Goal: Information Seeking & Learning: Learn about a topic

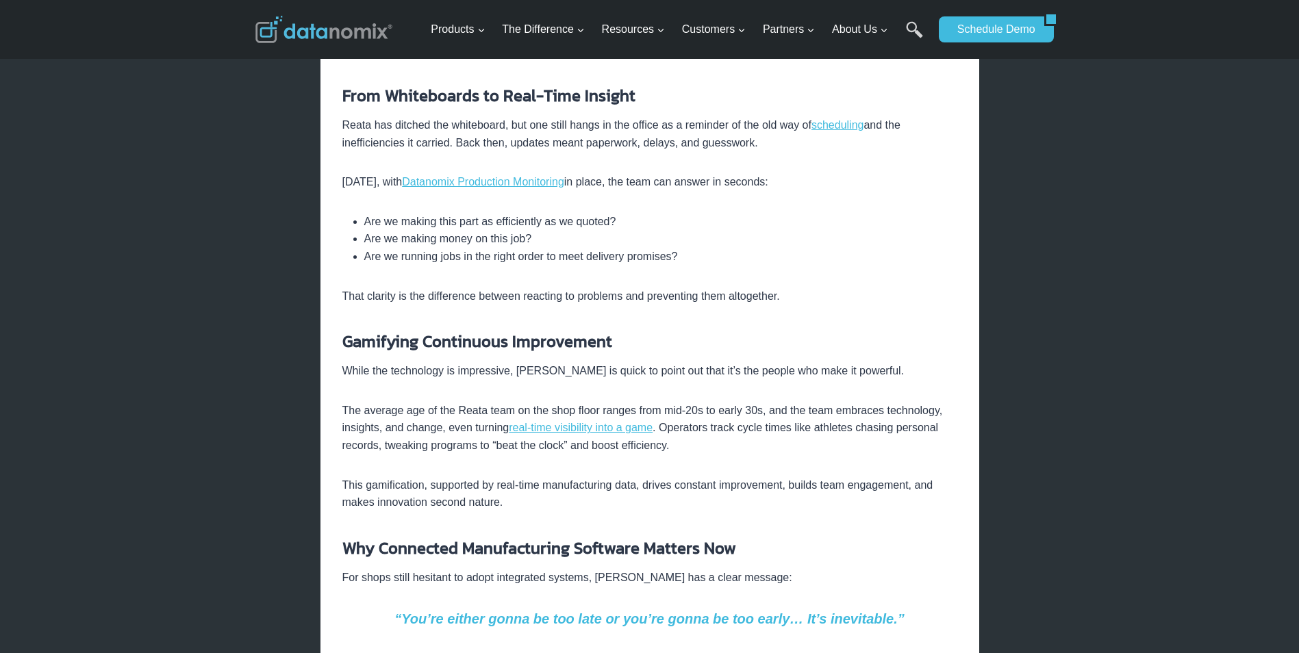
scroll to position [959, 0]
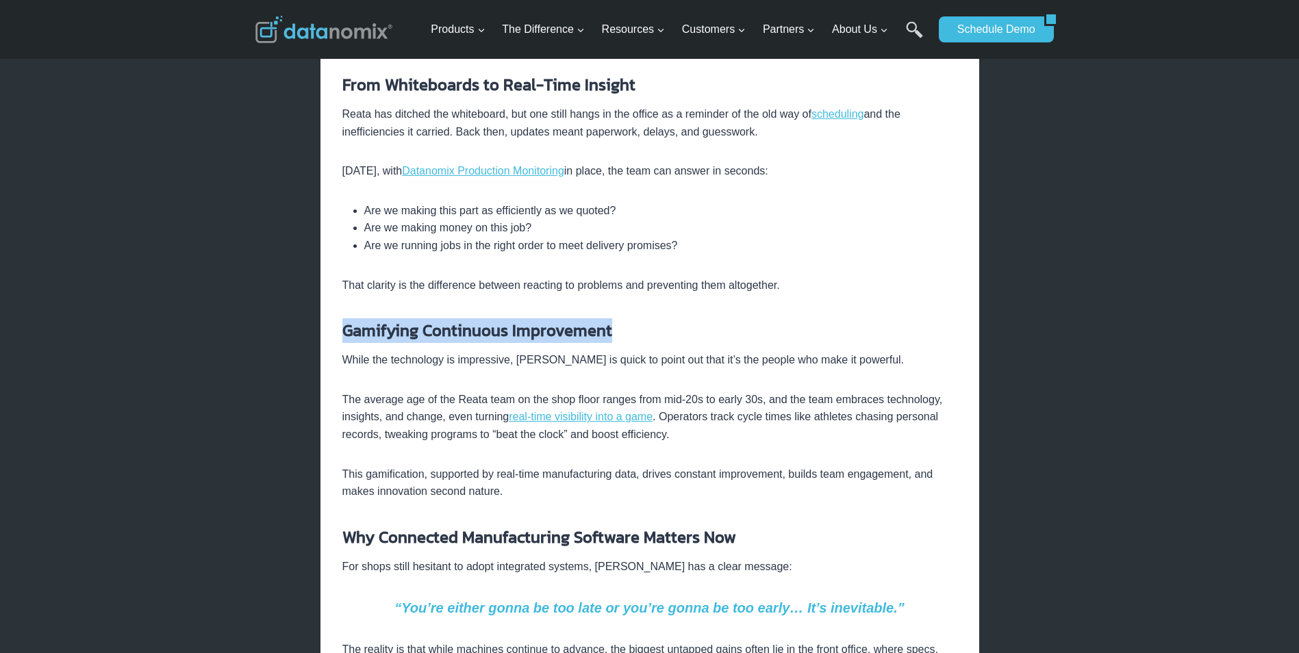
drag, startPoint x: 344, startPoint y: 310, endPoint x: 629, endPoint y: 312, distance: 284.9
click at [629, 318] on h3 "Gamifying Continuous Improvement" at bounding box center [649, 330] width 615 height 25
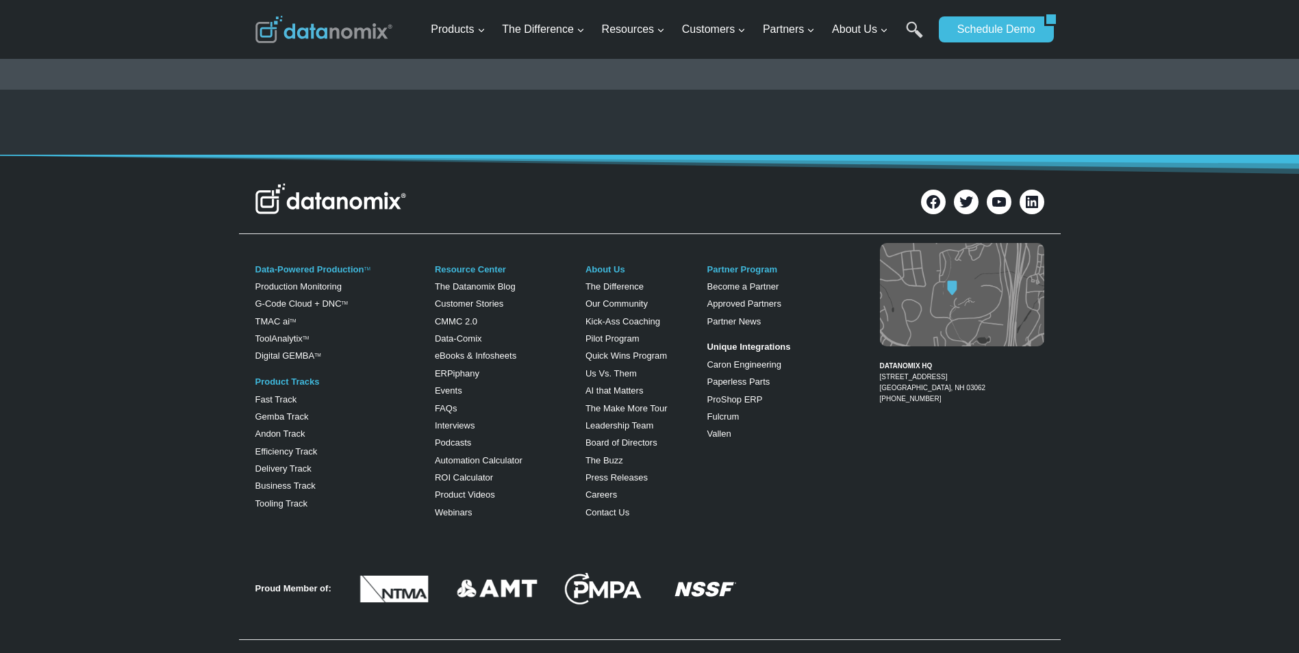
scroll to position [3386, 0]
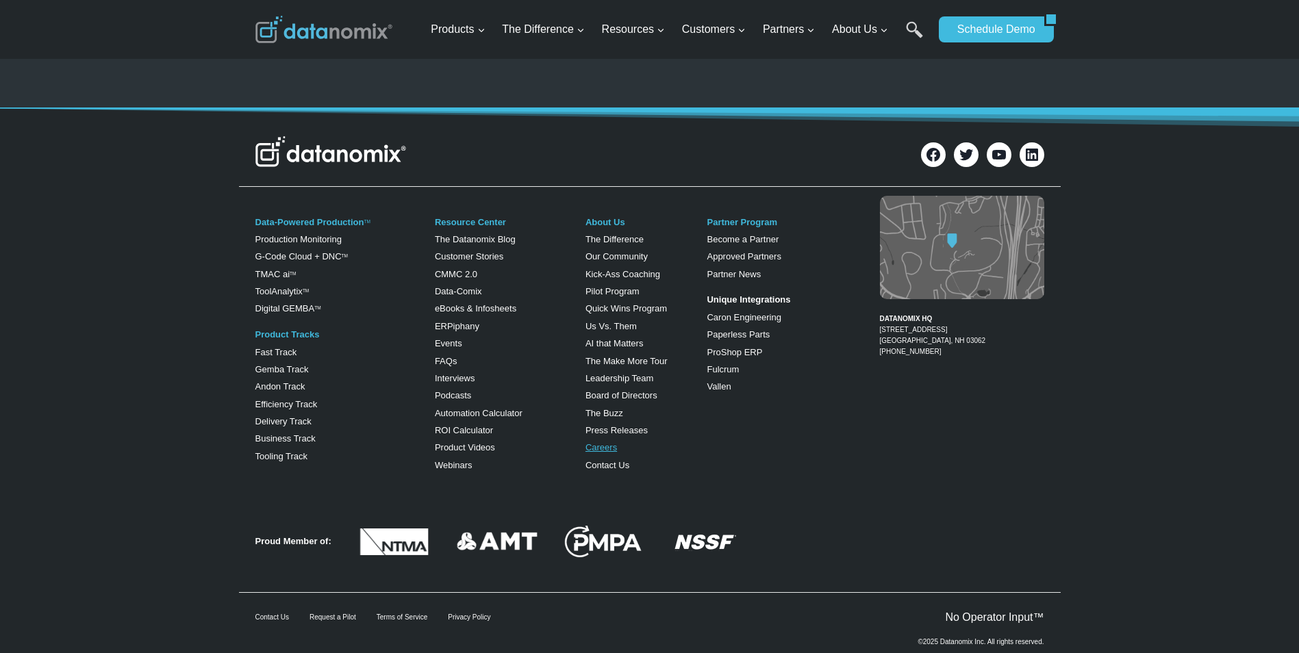
click at [596, 442] on link "Careers" at bounding box center [600, 447] width 31 height 10
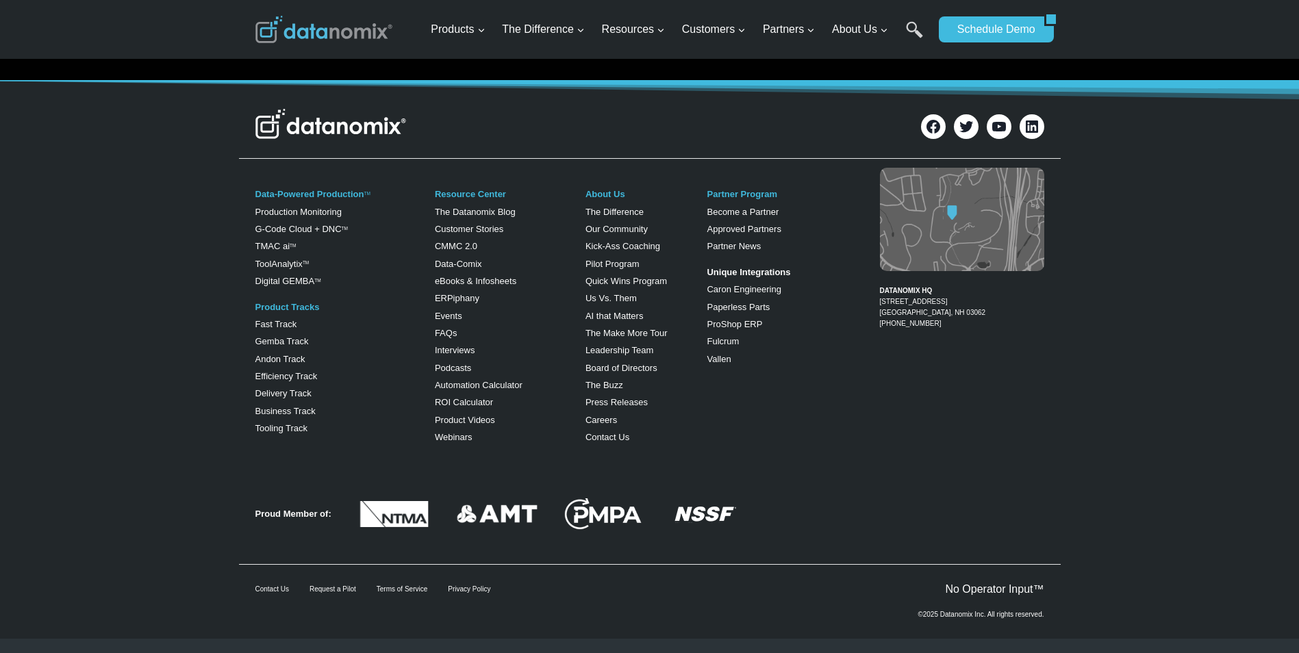
scroll to position [394, 0]
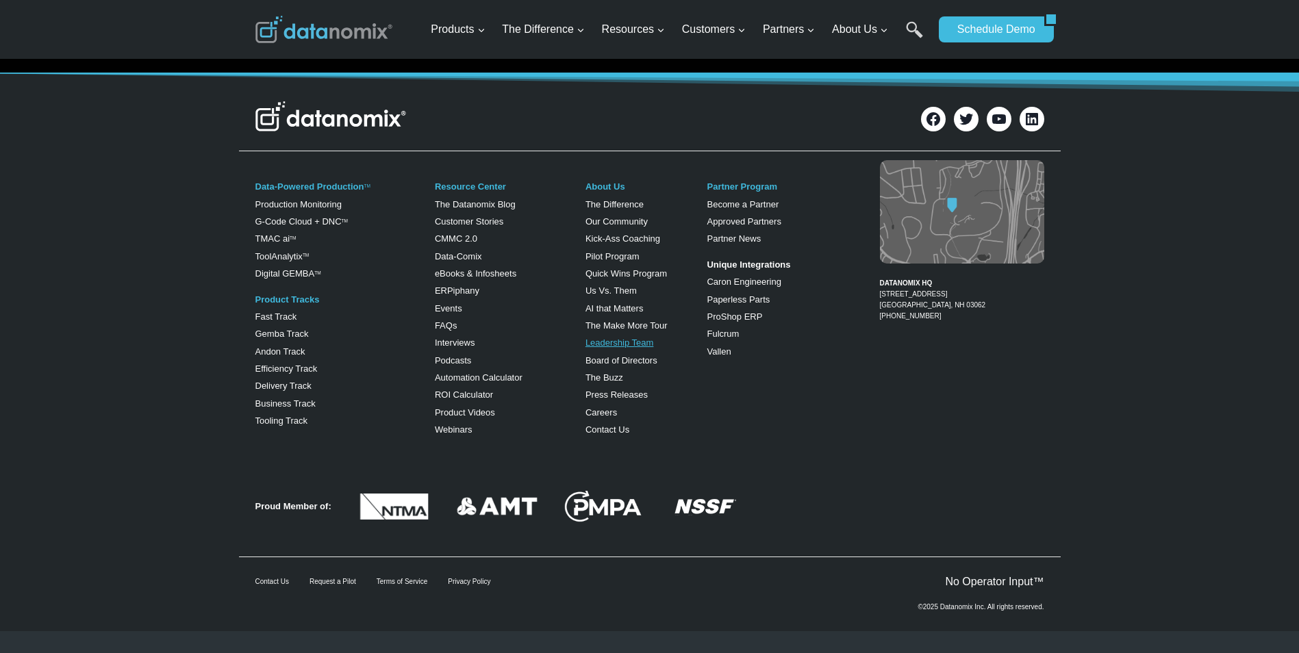
click at [634, 340] on link "Leadership Team" at bounding box center [619, 343] width 68 height 10
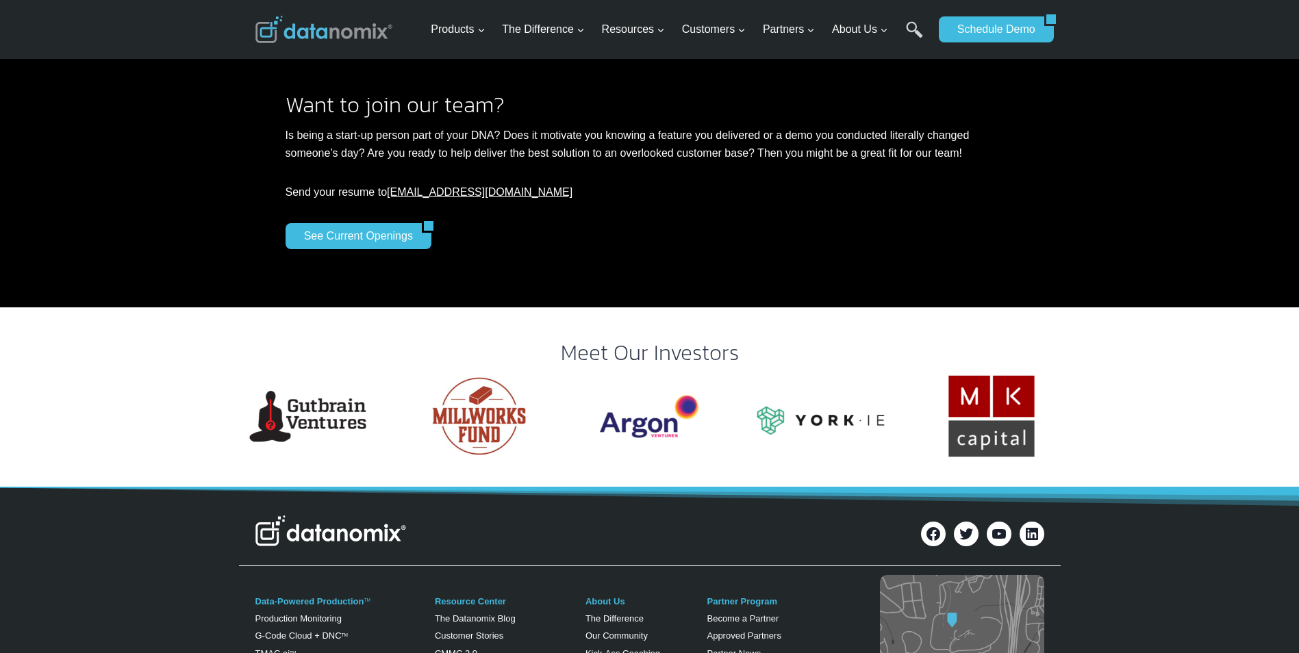
scroll to position [2557, 0]
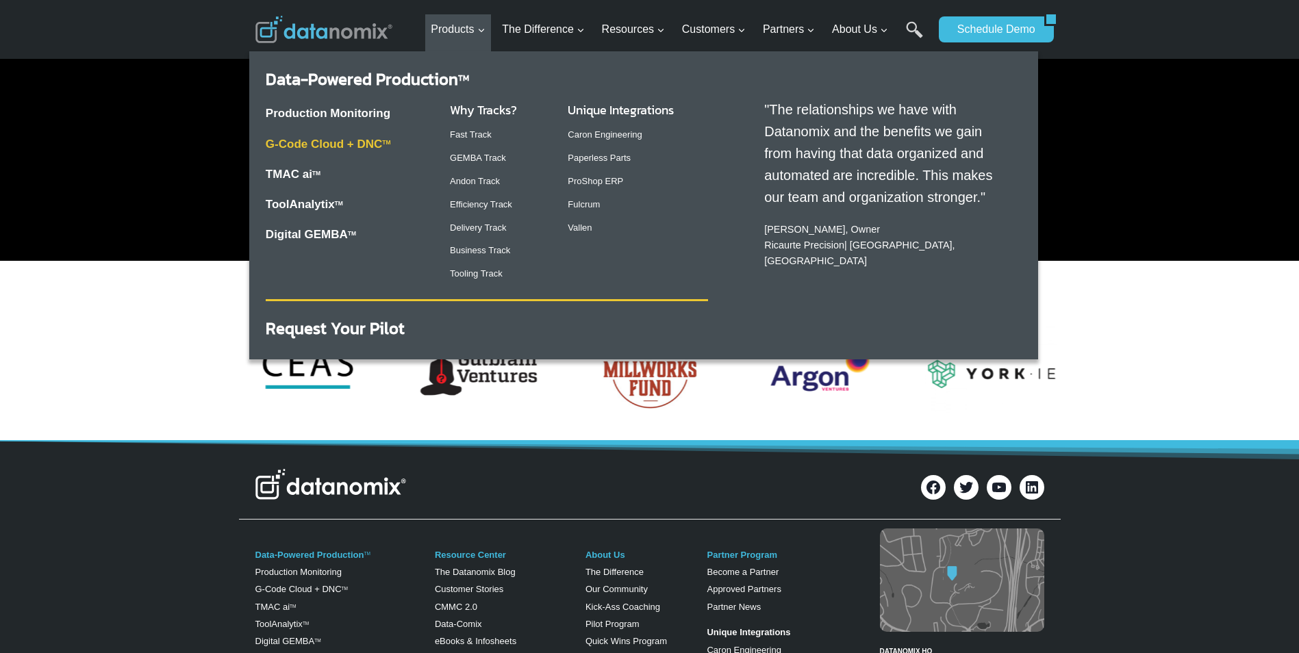
click at [327, 142] on link "G-Code Cloud + DNC TM" at bounding box center [328, 144] width 125 height 13
